Goal: Navigation & Orientation: Find specific page/section

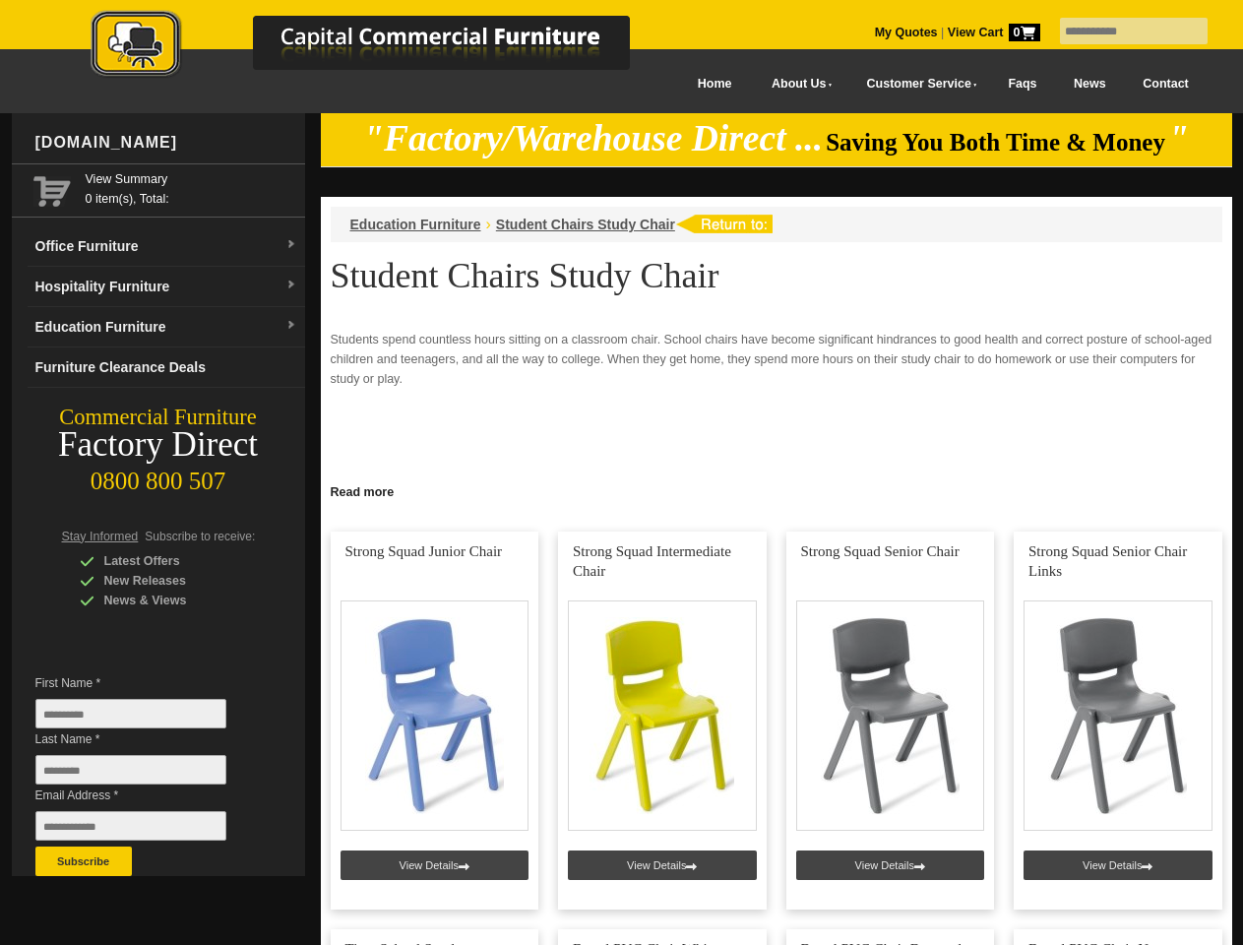
click at [1121, 31] on input "text" at bounding box center [1134, 31] width 148 height 27
click at [146, 774] on input "Last Name *" at bounding box center [130, 770] width 191 height 30
click at [84, 861] on button "Subscribe" at bounding box center [83, 861] width 96 height 30
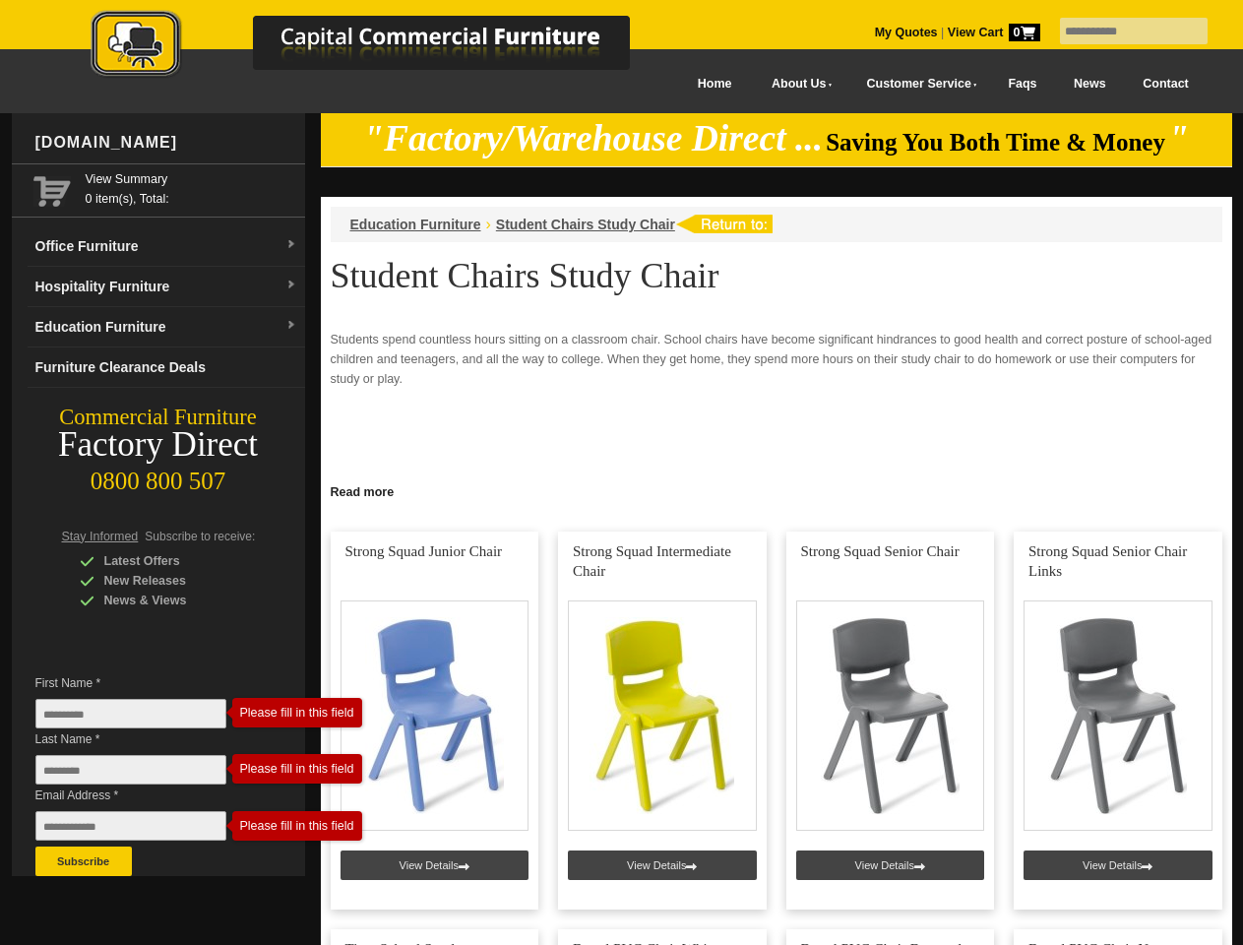
click at [776, 490] on link "Read more" at bounding box center [776, 489] width 911 height 25
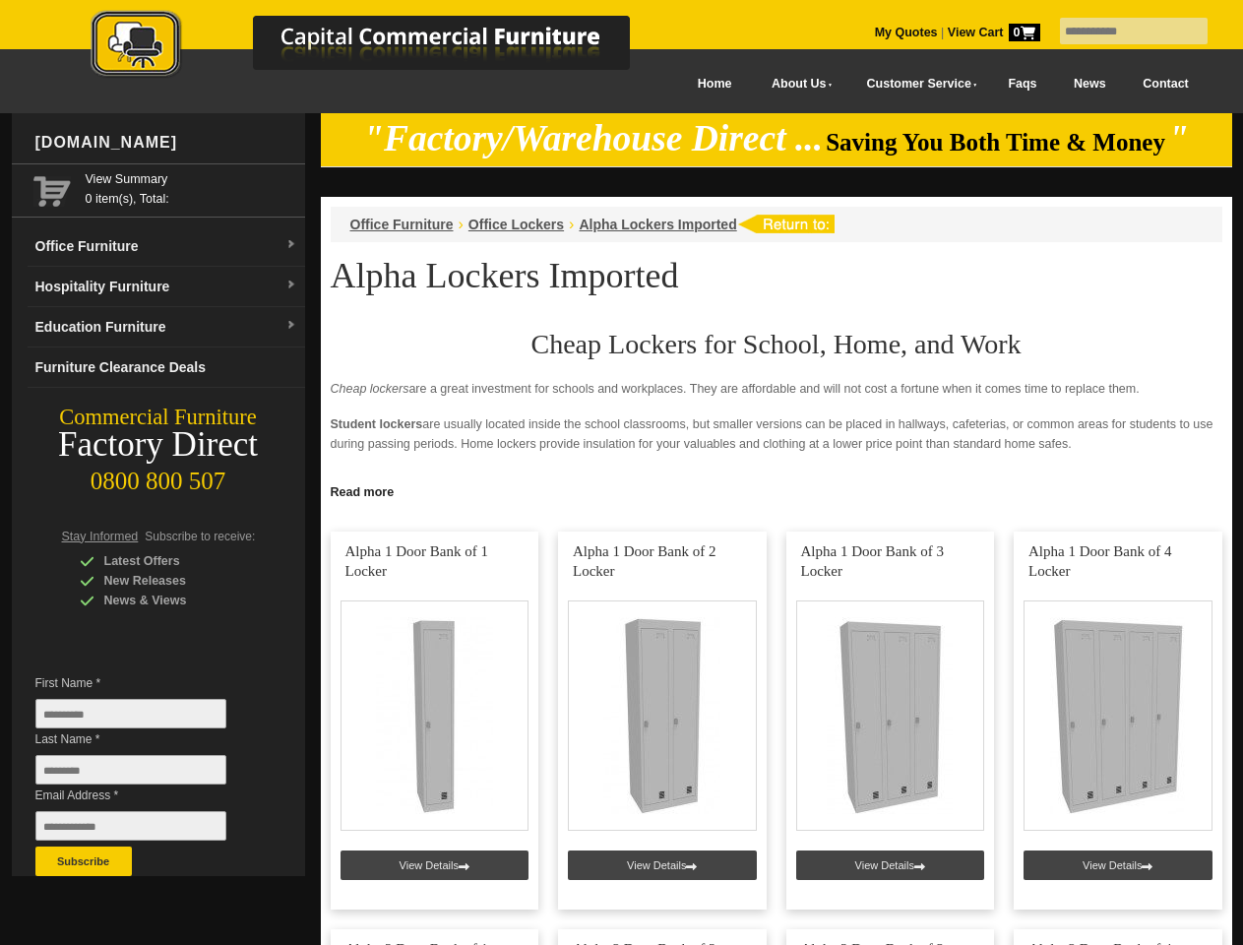
click at [1121, 31] on input "text" at bounding box center [1134, 31] width 148 height 27
click at [146, 774] on input "Last Name *" at bounding box center [130, 770] width 191 height 30
click at [84, 861] on button "Subscribe" at bounding box center [83, 861] width 96 height 30
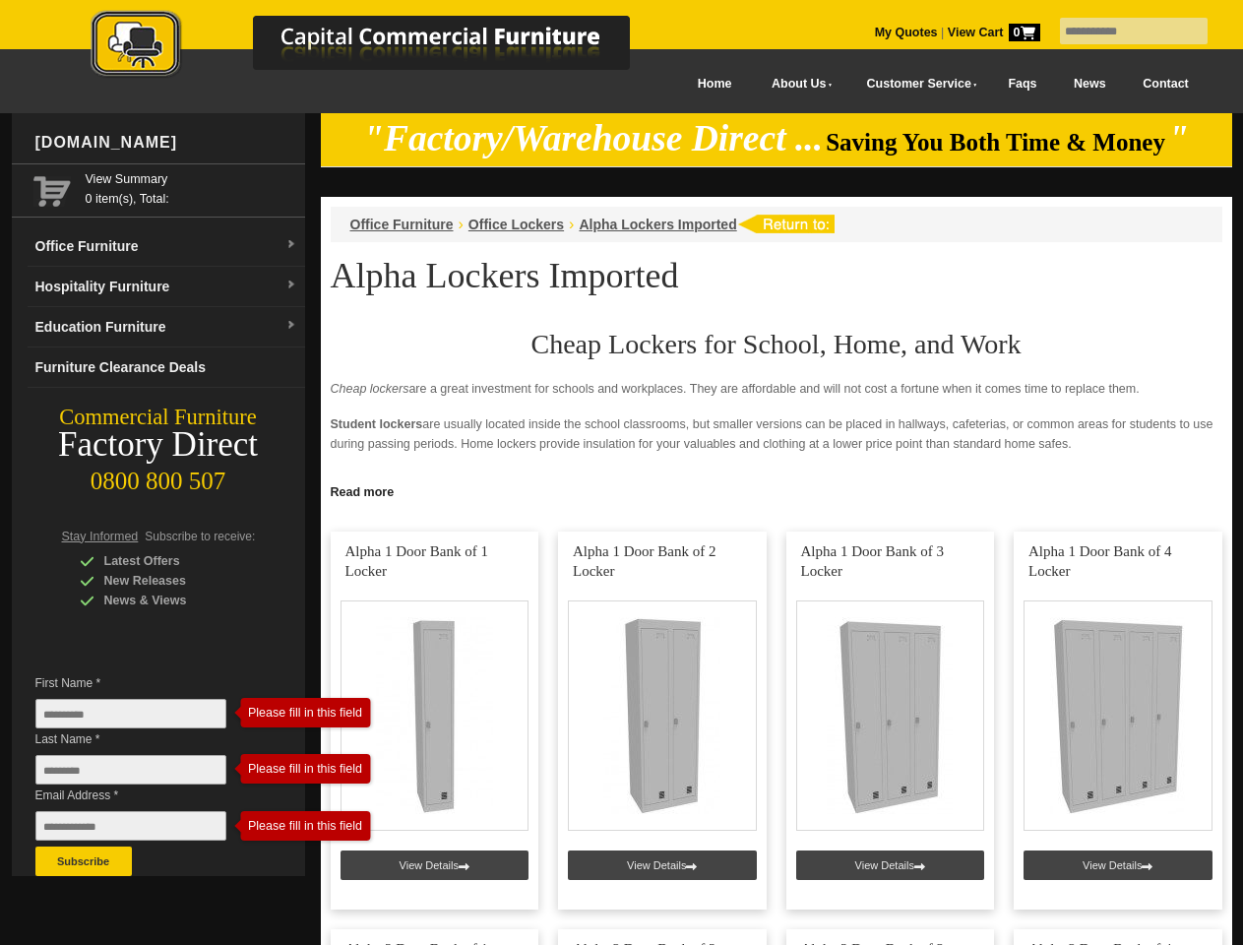
click at [776, 490] on link "Read more" at bounding box center [776, 489] width 911 height 25
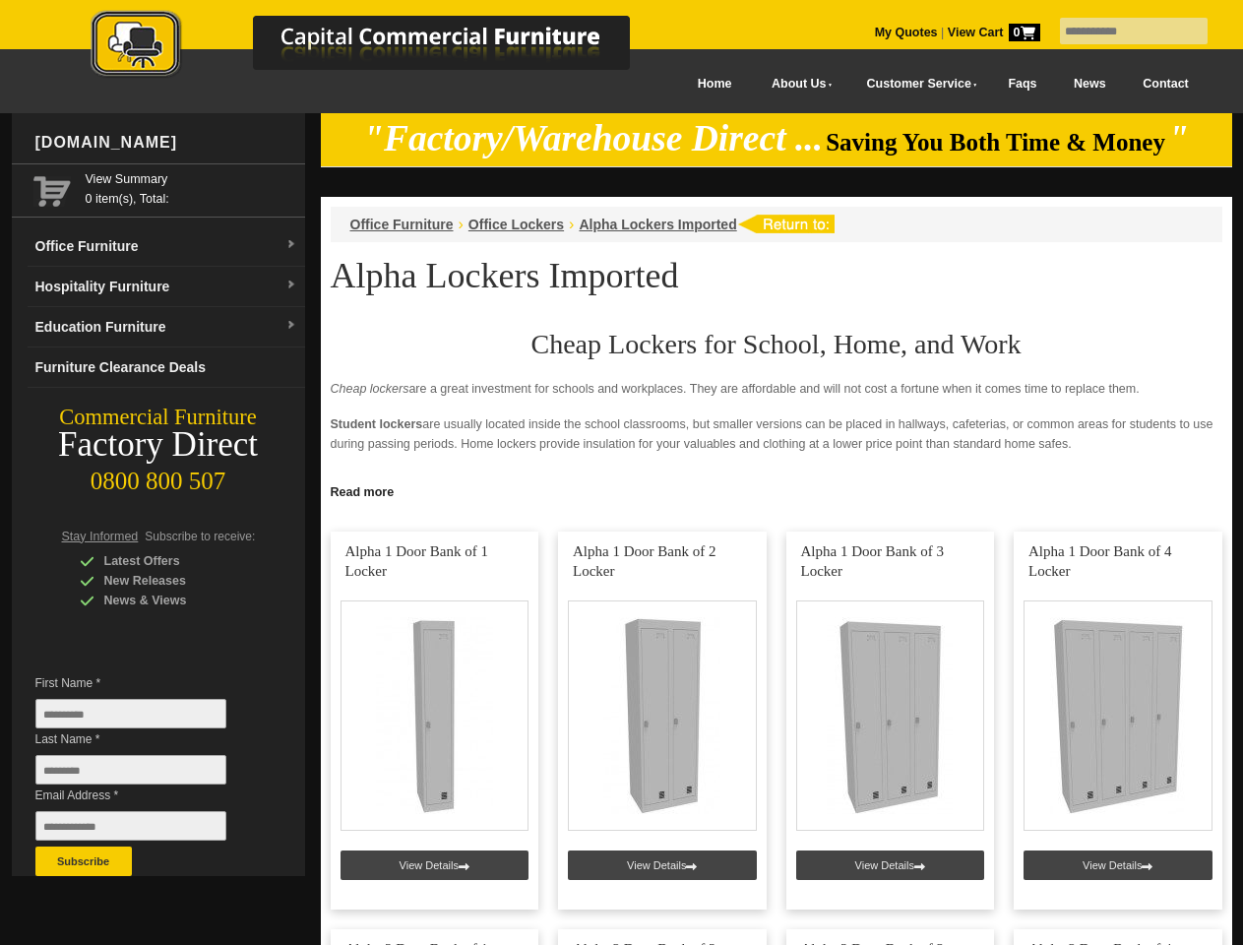
click at [1121, 31] on input "text" at bounding box center [1134, 31] width 148 height 27
click at [146, 774] on input "Last Name *" at bounding box center [130, 770] width 191 height 30
click at [84, 861] on button "Subscribe" at bounding box center [83, 861] width 96 height 30
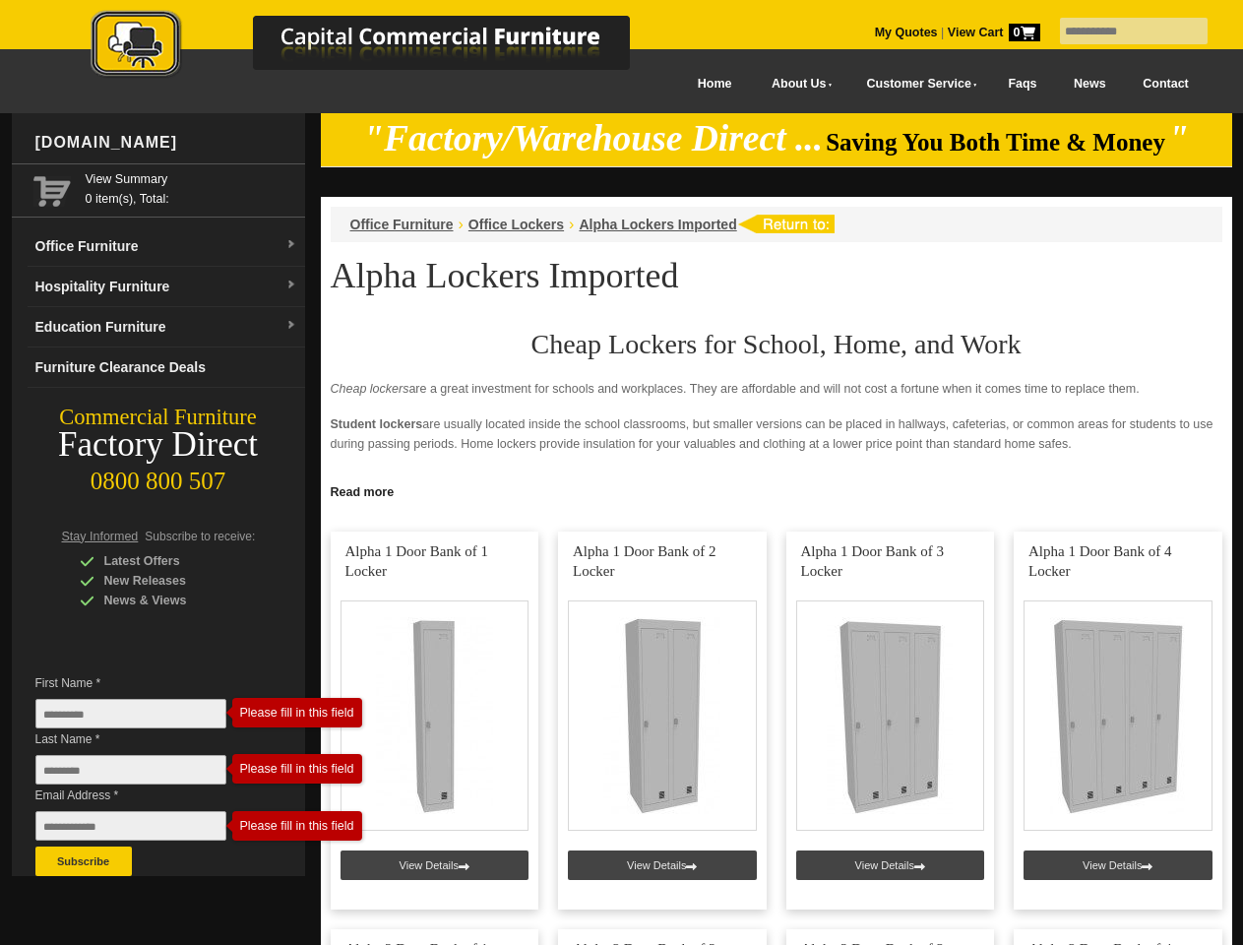
click at [776, 490] on link "Read more" at bounding box center [776, 489] width 911 height 25
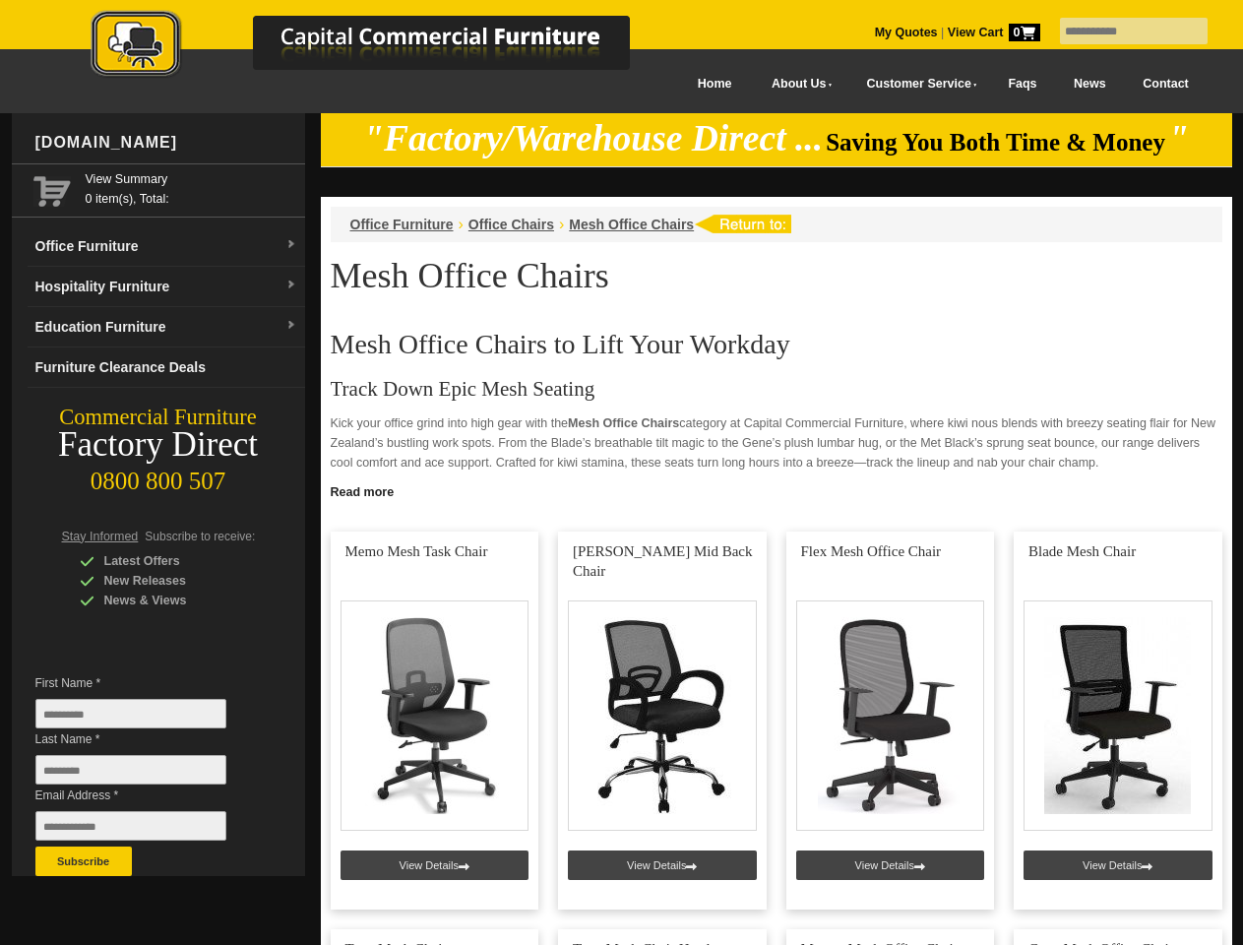
click at [1121, 31] on input "text" at bounding box center [1134, 31] width 148 height 27
click at [146, 774] on input "Last Name *" at bounding box center [130, 770] width 191 height 30
click at [84, 861] on button "Subscribe" at bounding box center [83, 861] width 96 height 30
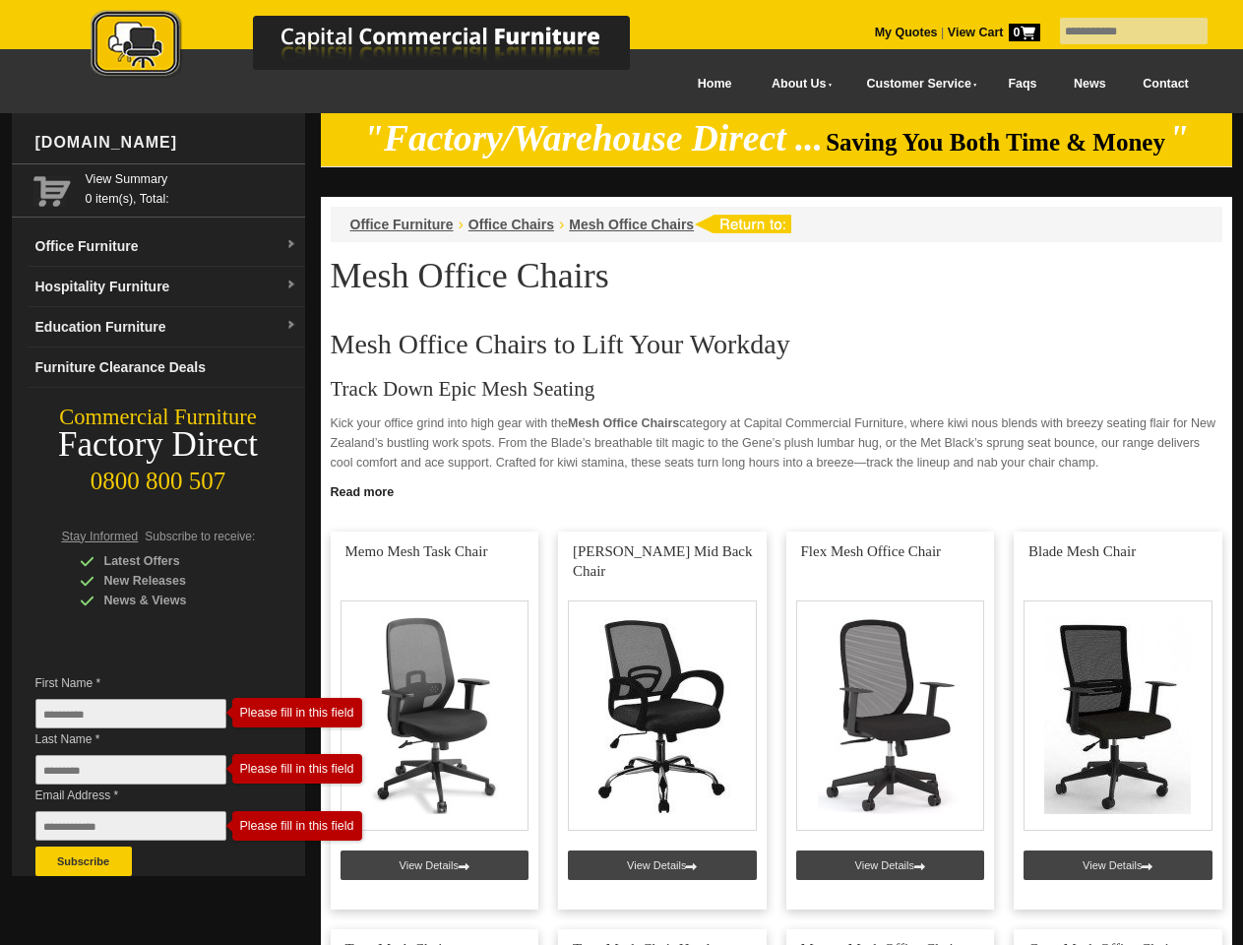
click at [776, 490] on link "Read more" at bounding box center [776, 489] width 911 height 25
